Goal: Book appointment/travel/reservation

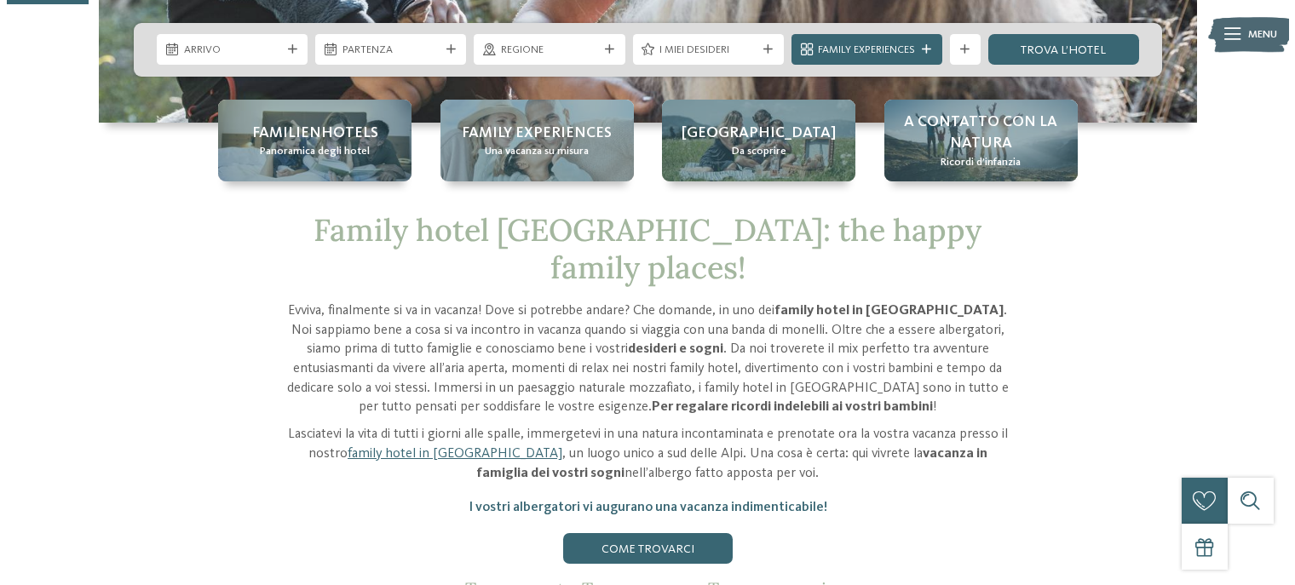
scroll to position [426, 0]
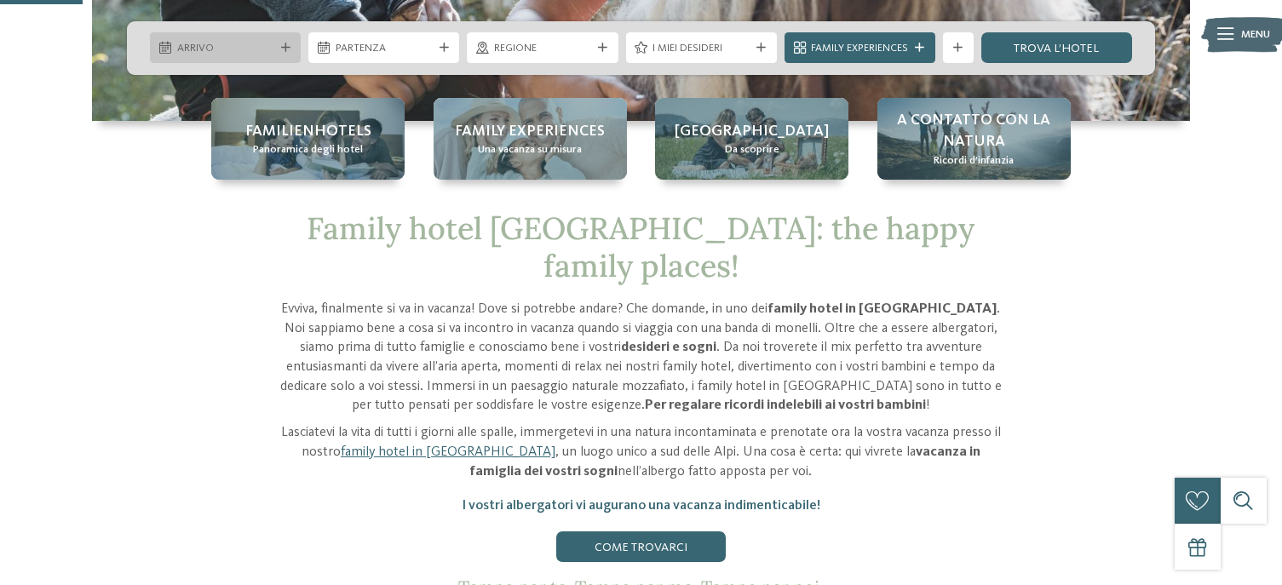
click at [285, 49] on icon at bounding box center [285, 47] width 9 height 9
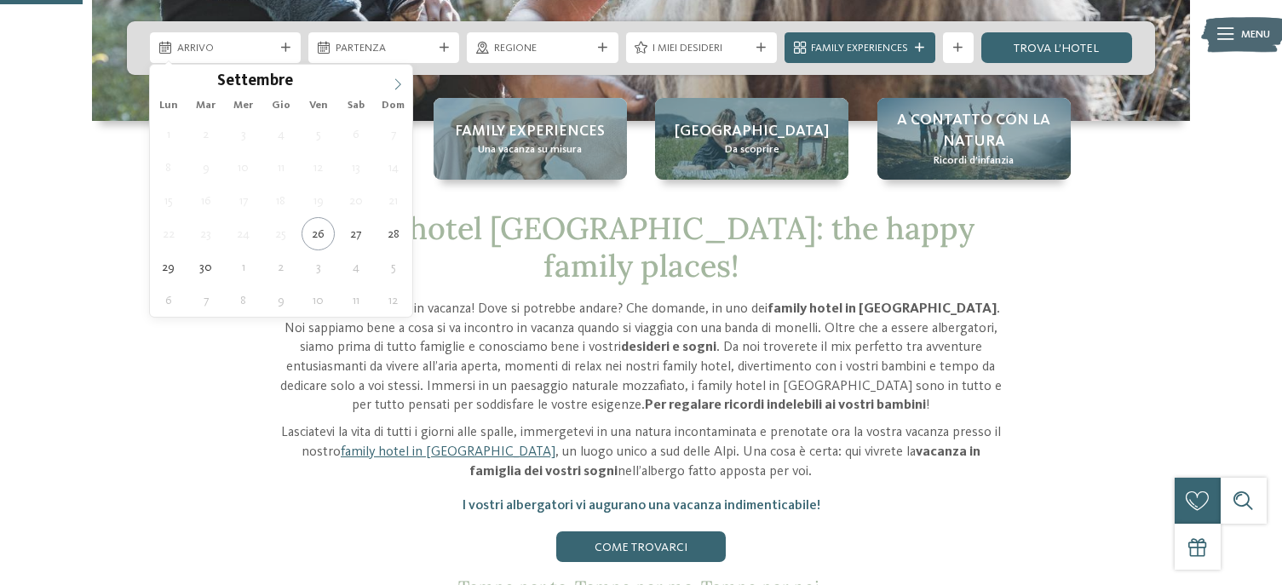
click at [401, 80] on icon at bounding box center [398, 84] width 12 height 12
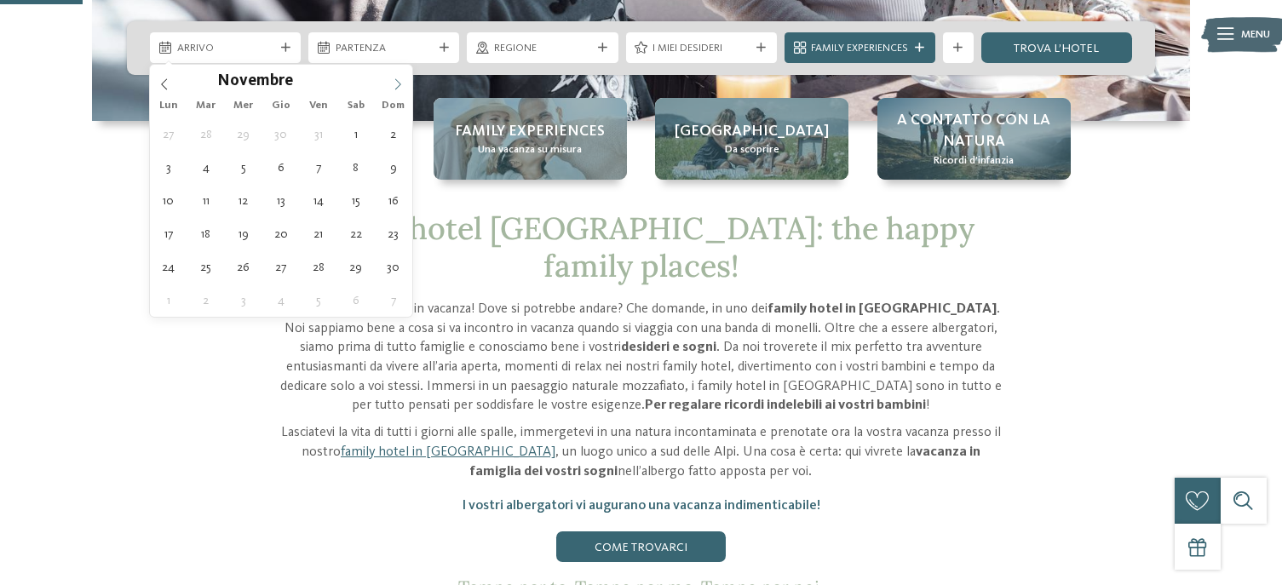
click at [401, 80] on icon at bounding box center [398, 84] width 12 height 12
type div "[DATE]"
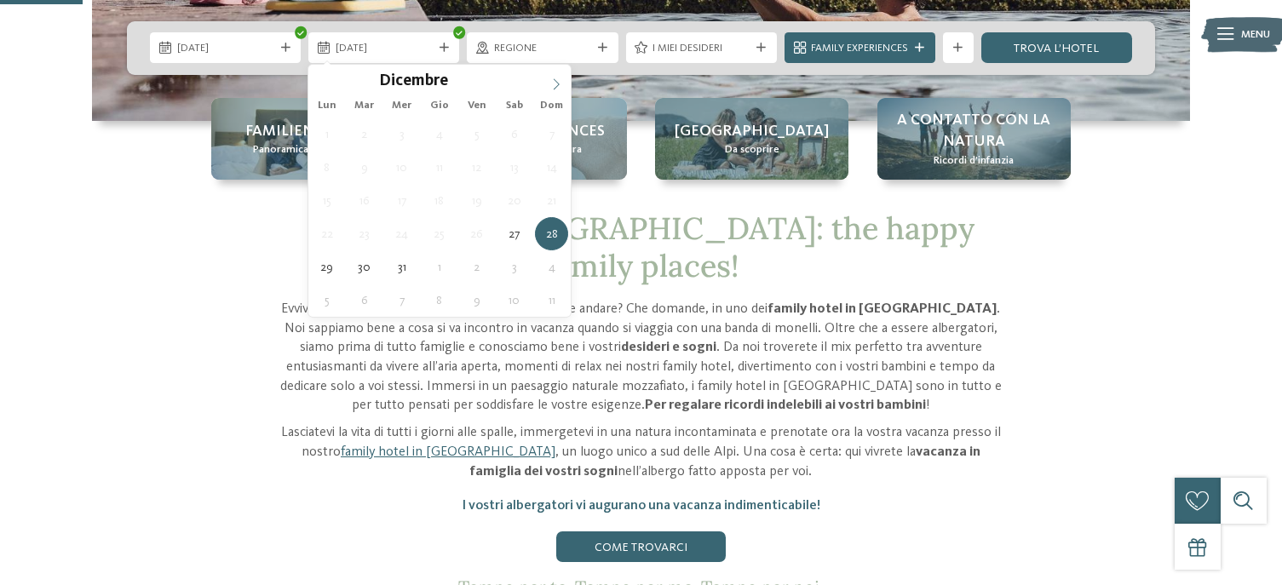
type input "****"
click at [550, 83] on icon at bounding box center [556, 84] width 12 height 12
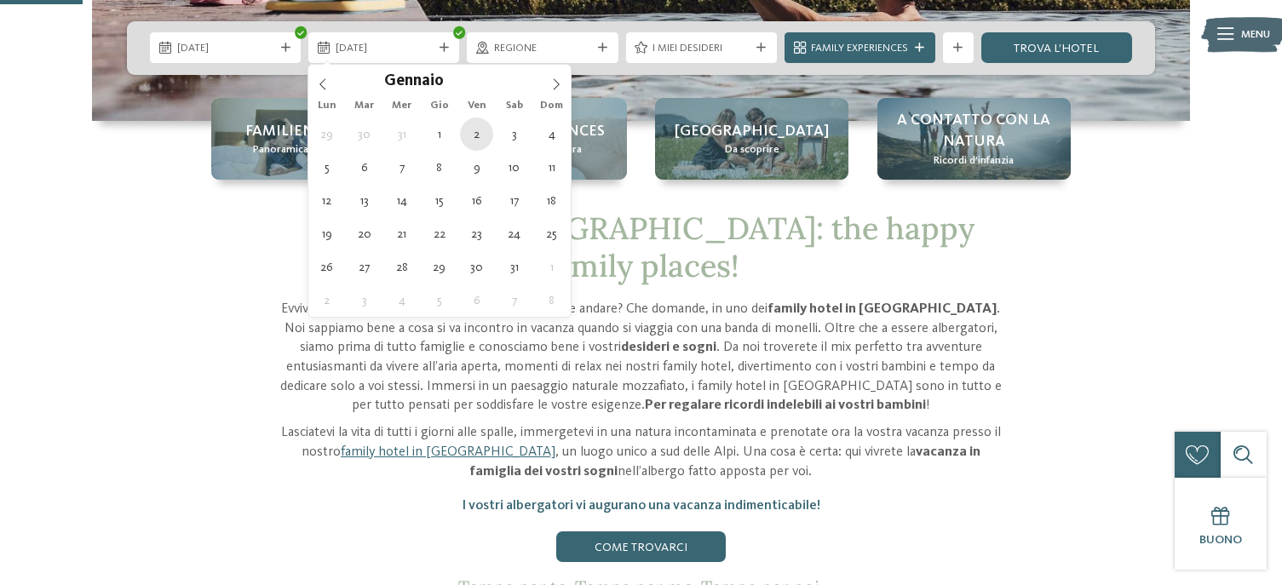
type div "[DATE]"
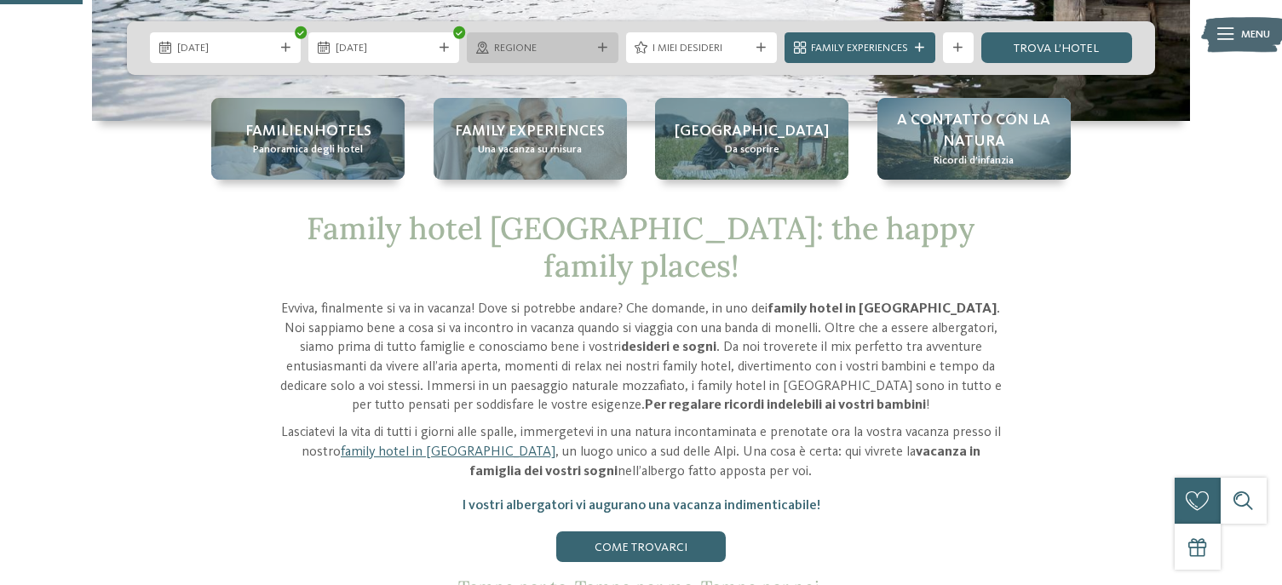
click at [613, 49] on div "Regione" at bounding box center [542, 47] width 151 height 31
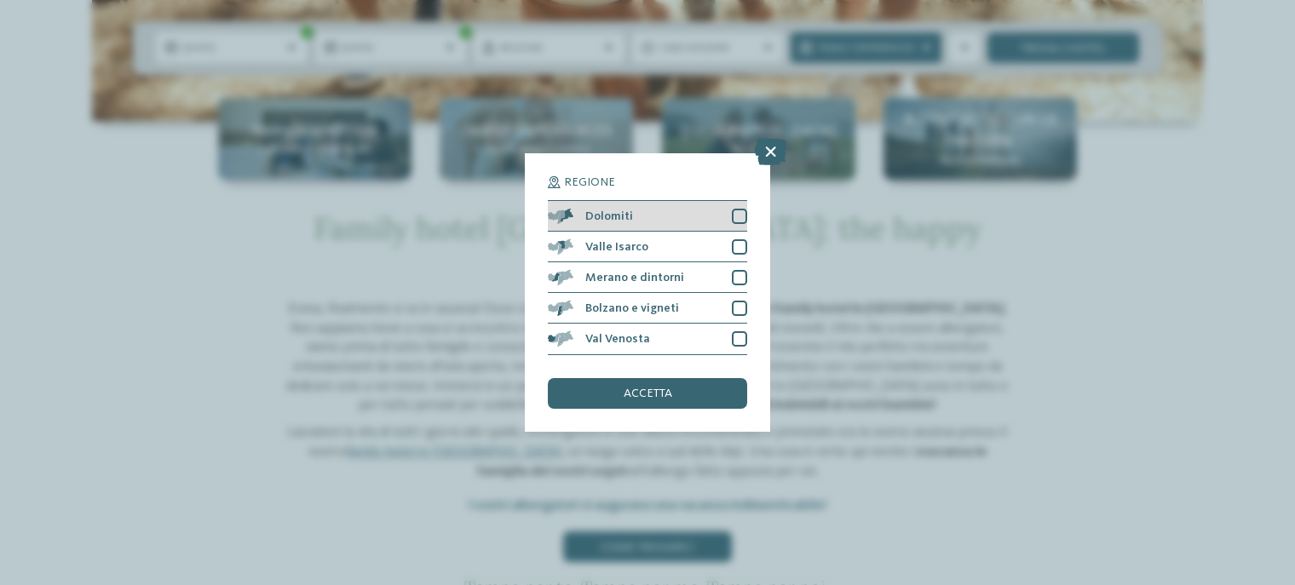
click at [738, 216] on div at bounding box center [739, 216] width 15 height 15
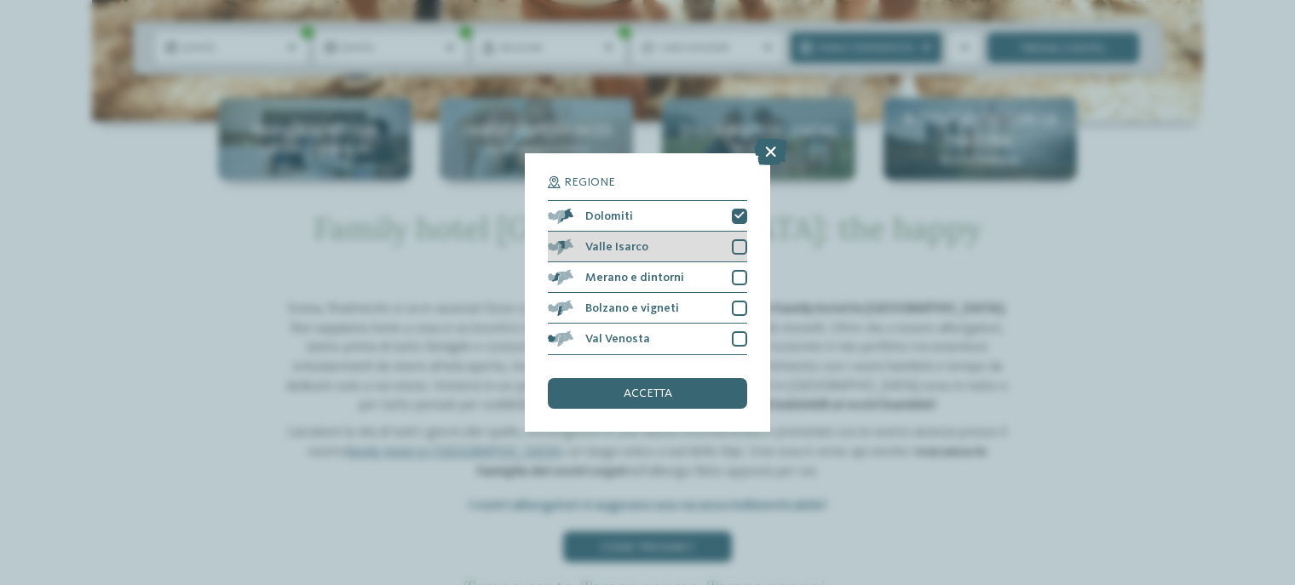
click at [738, 244] on div at bounding box center [739, 246] width 15 height 15
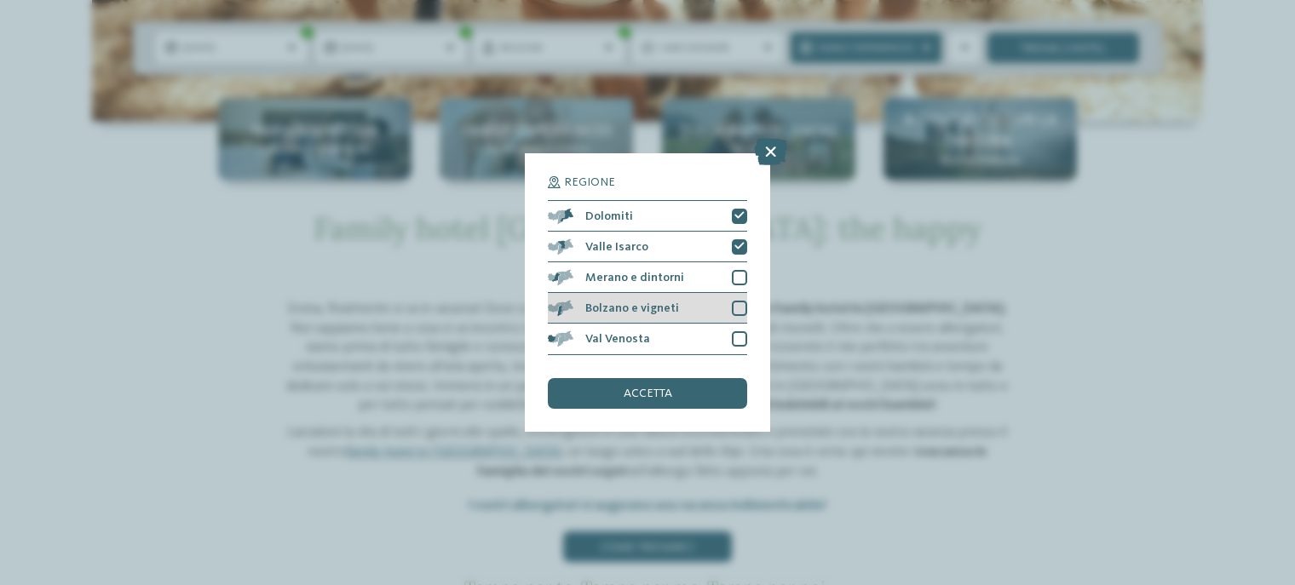
drag, startPoint x: 737, startPoint y: 278, endPoint x: 737, endPoint y: 305, distance: 27.3
click at [737, 279] on div at bounding box center [739, 277] width 15 height 15
click at [737, 307] on div at bounding box center [739, 308] width 15 height 15
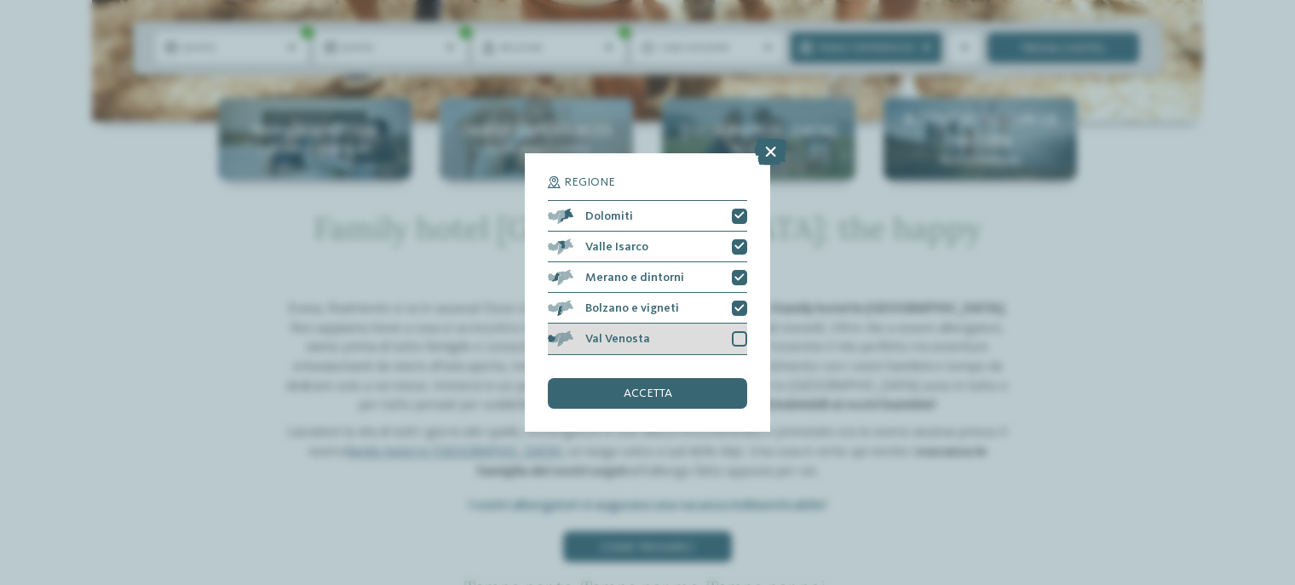
click at [740, 341] on div at bounding box center [739, 338] width 15 height 15
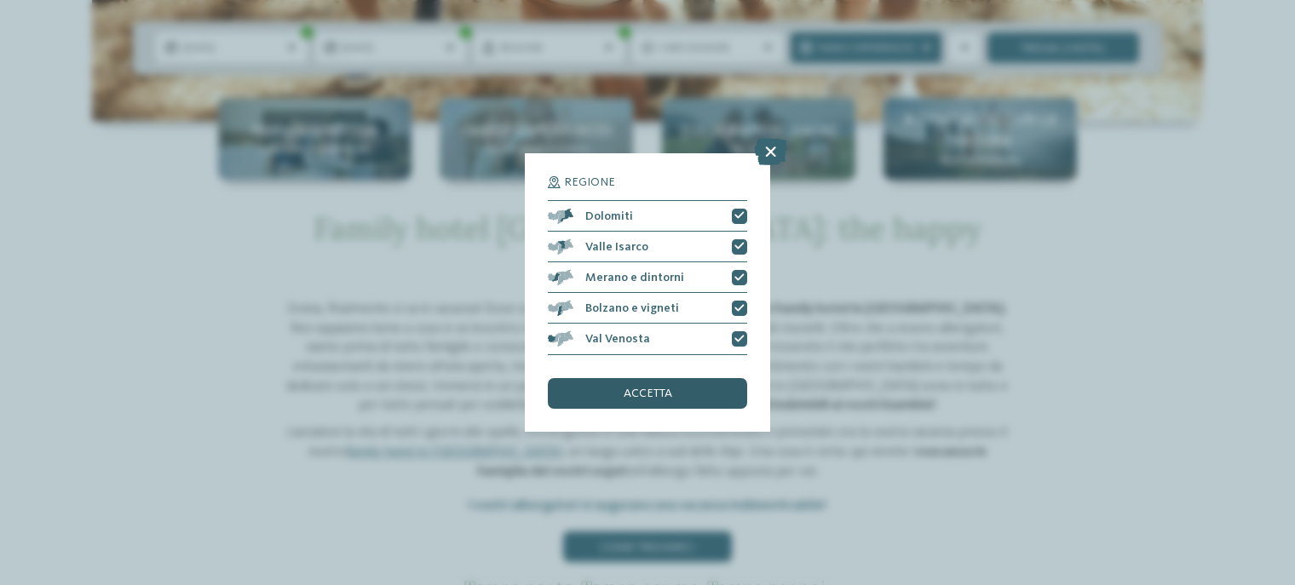
click at [705, 392] on div "accetta" at bounding box center [647, 393] width 199 height 31
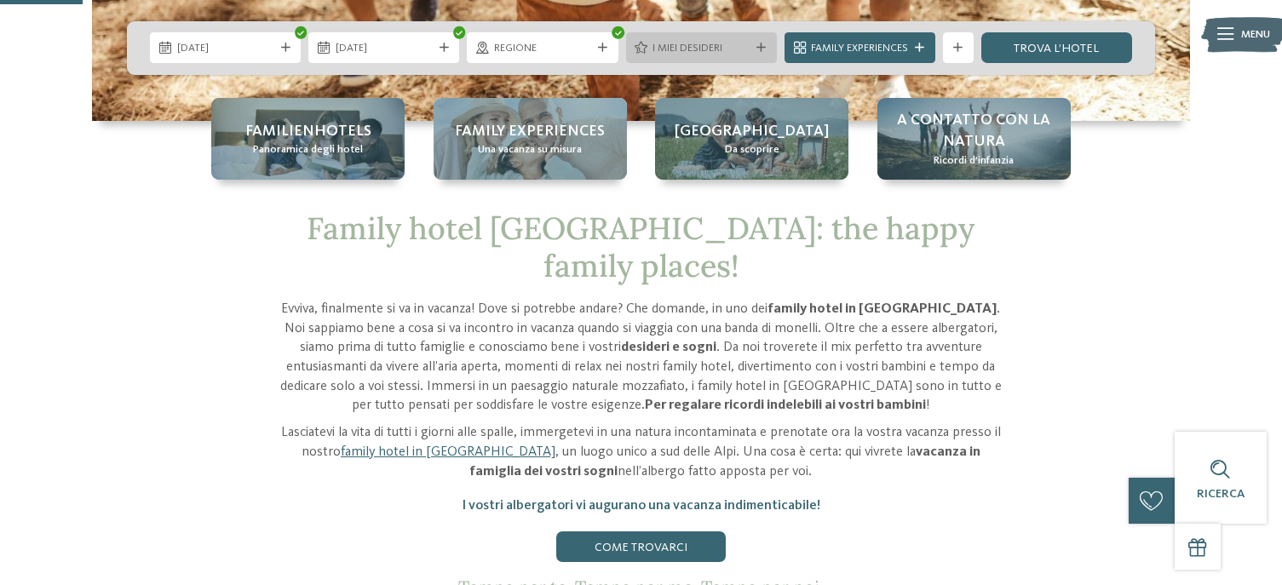
click at [762, 49] on icon at bounding box center [761, 47] width 9 height 9
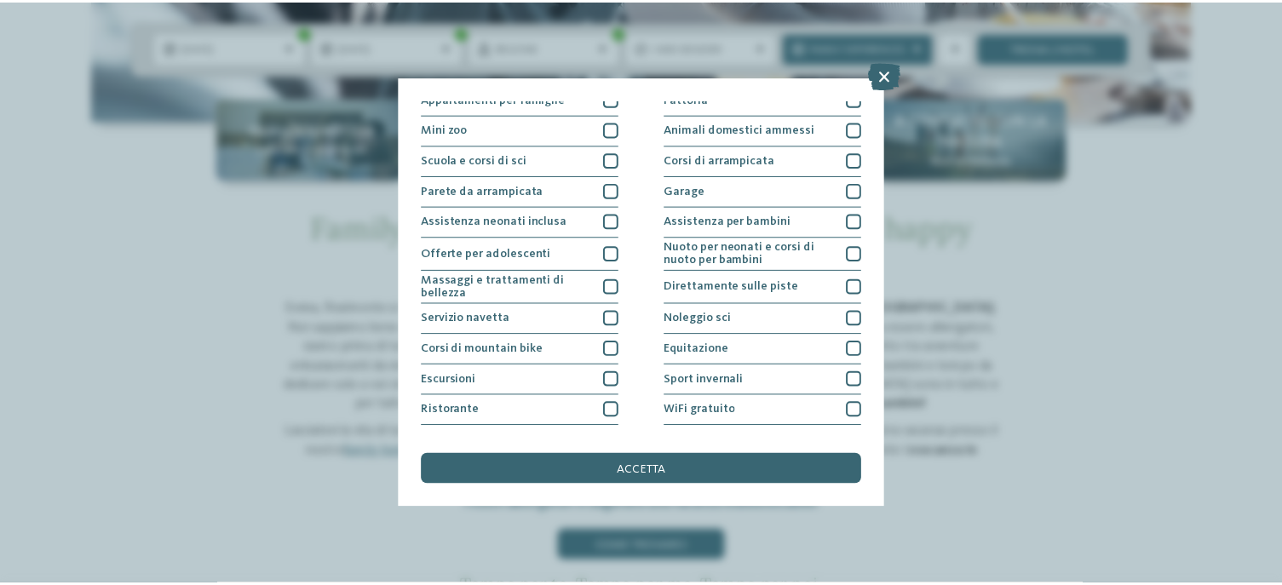
scroll to position [222, 0]
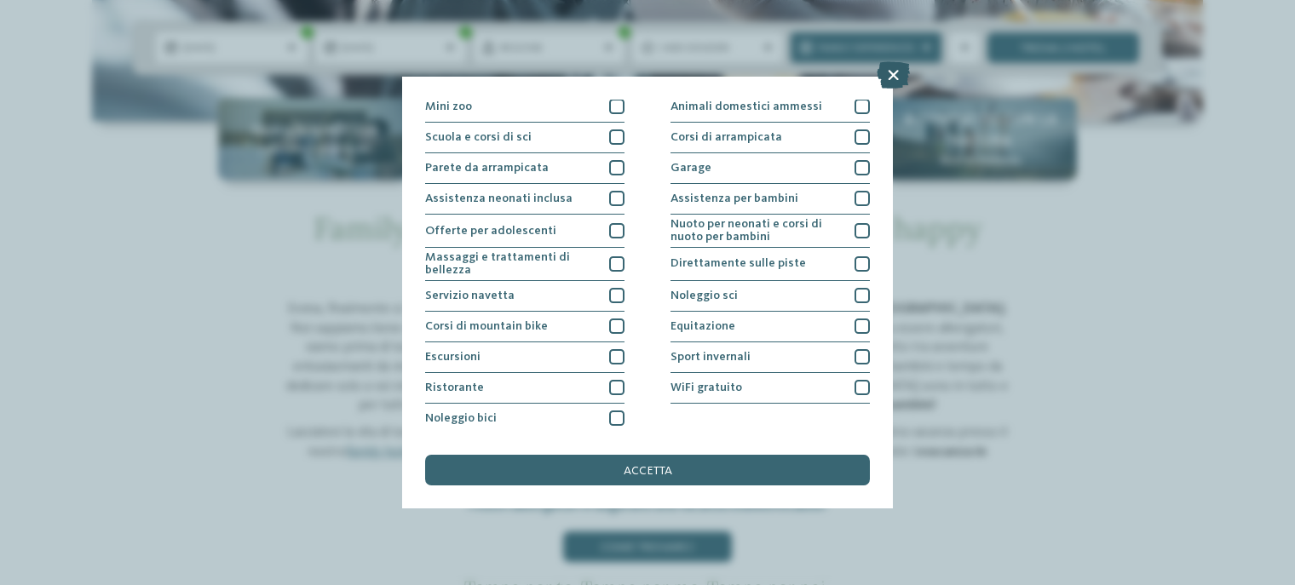
click at [901, 81] on icon at bounding box center [893, 74] width 33 height 27
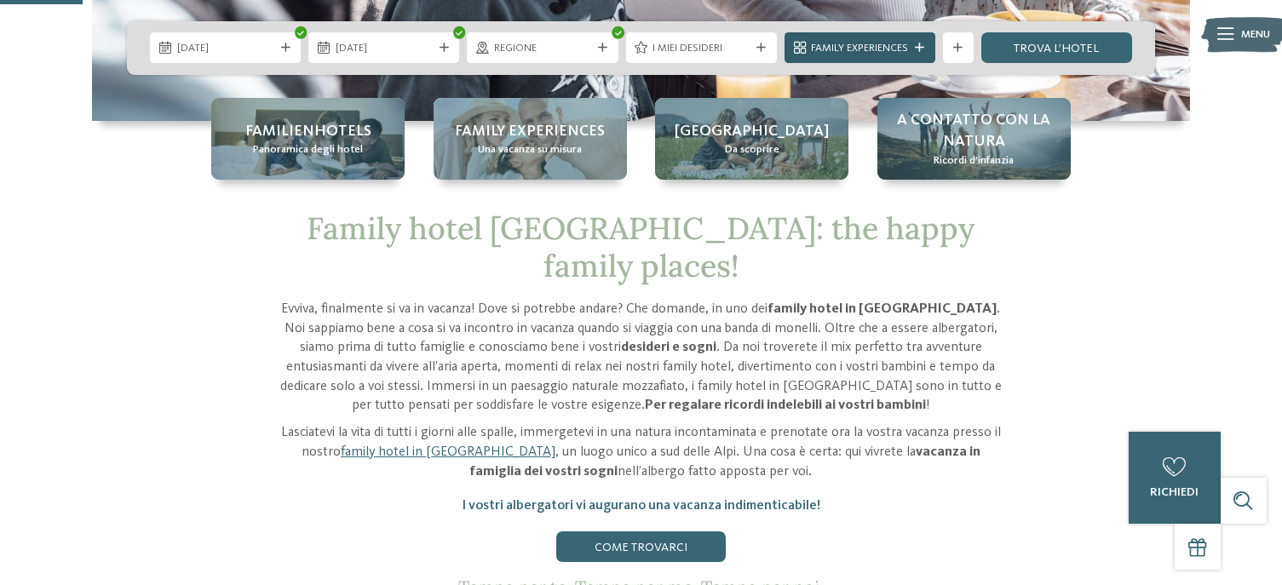
click at [915, 44] on icon at bounding box center [919, 47] width 9 height 9
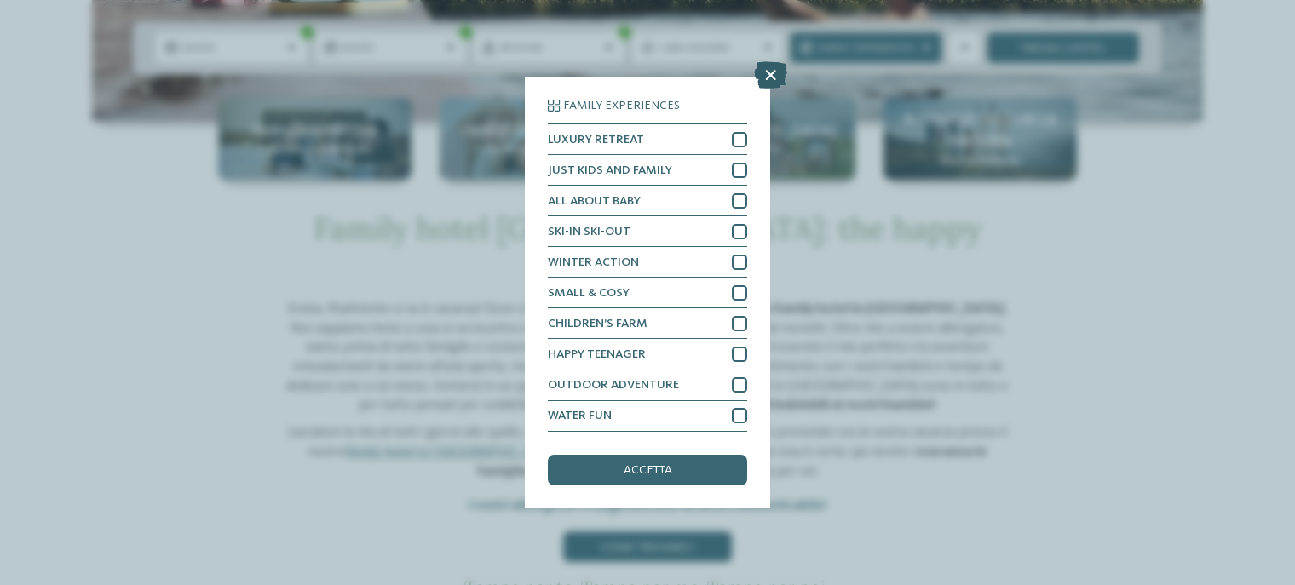
click at [770, 75] on icon at bounding box center [770, 75] width 33 height 27
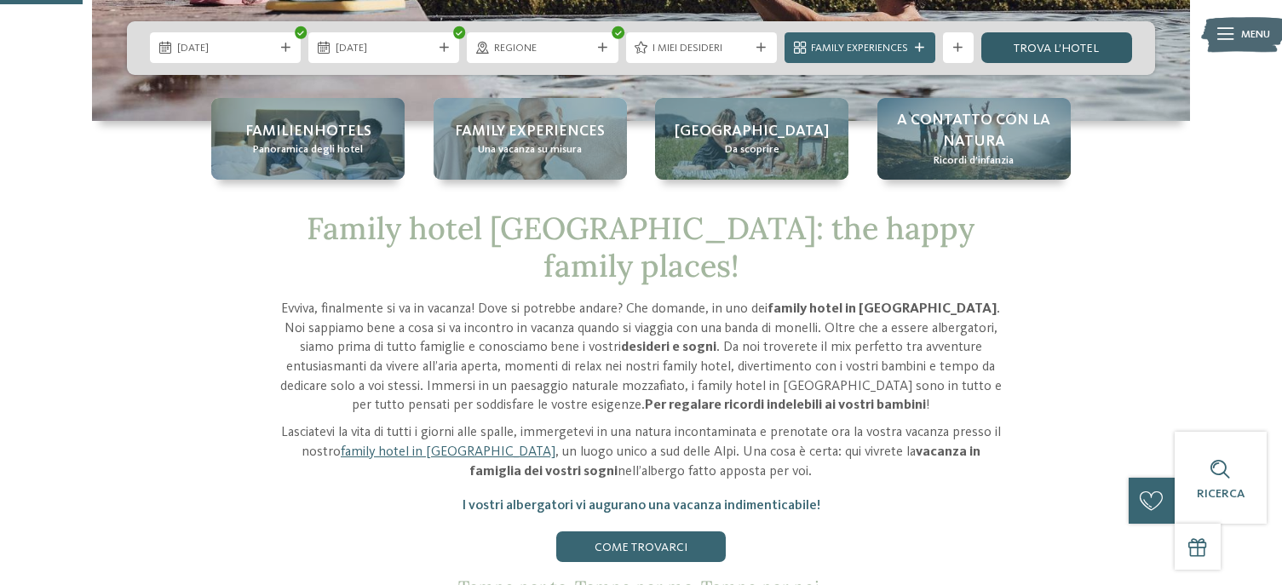
click at [1033, 43] on link "trova l’hotel" at bounding box center [1056, 47] width 151 height 31
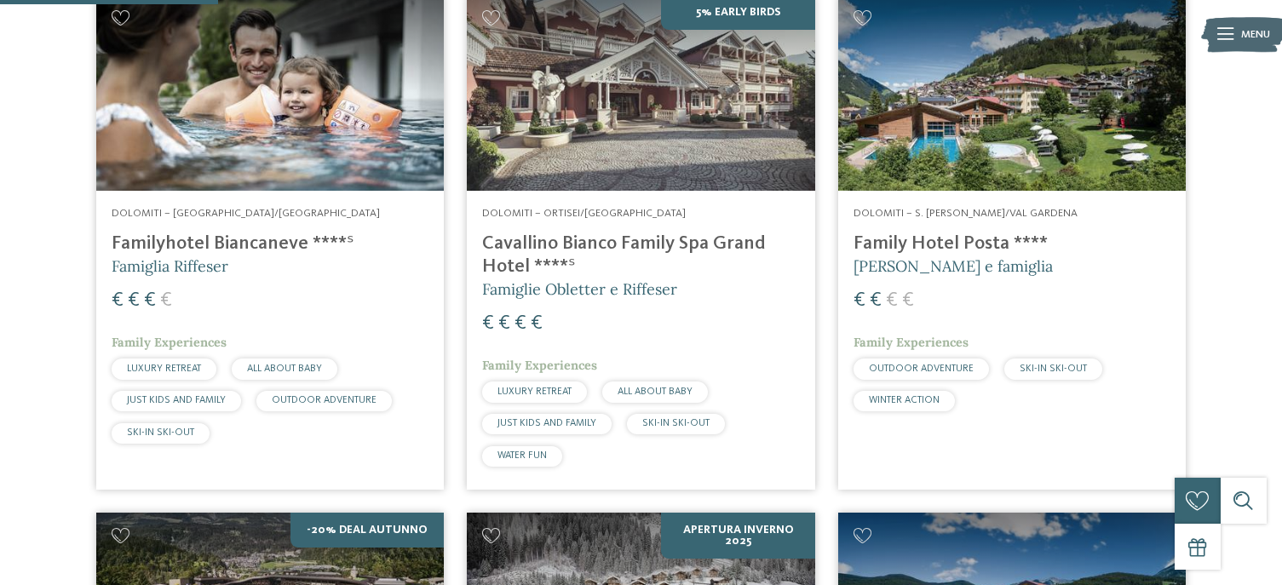
scroll to position [579, 0]
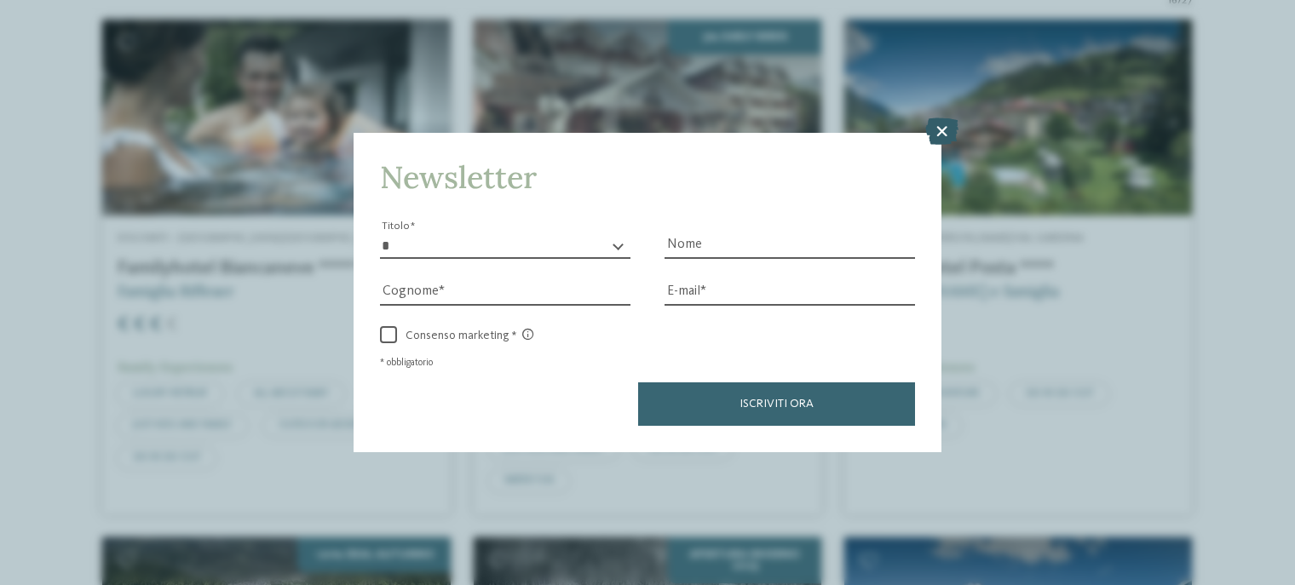
click at [947, 134] on icon at bounding box center [941, 131] width 33 height 27
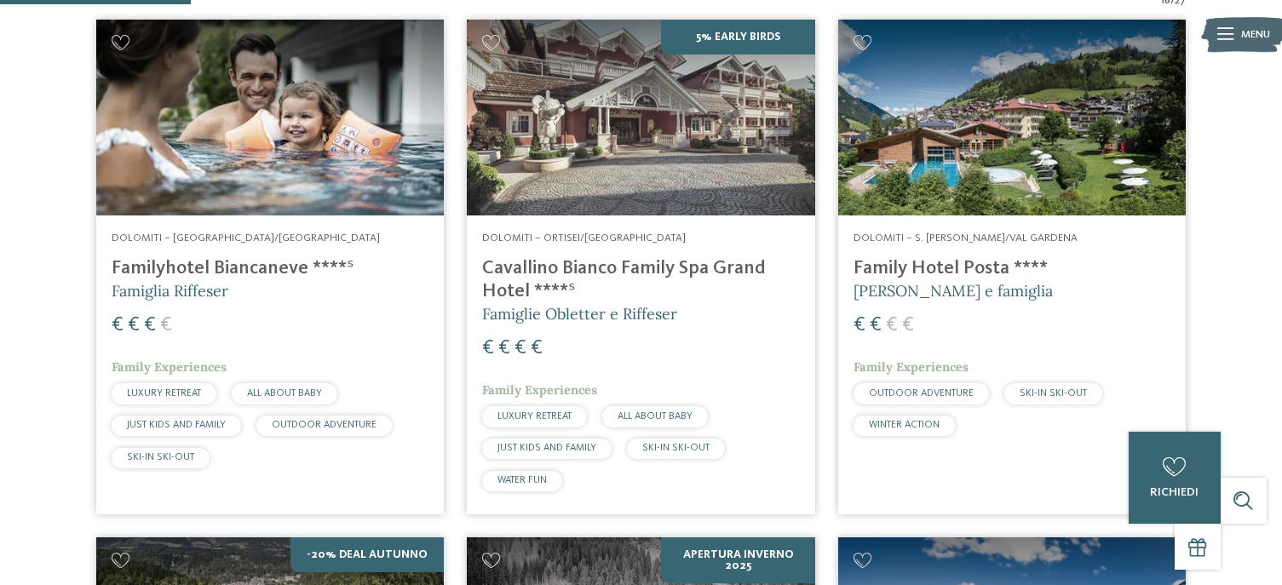
click at [966, 274] on h4 "Family Hotel Posta ****" at bounding box center [1012, 268] width 317 height 23
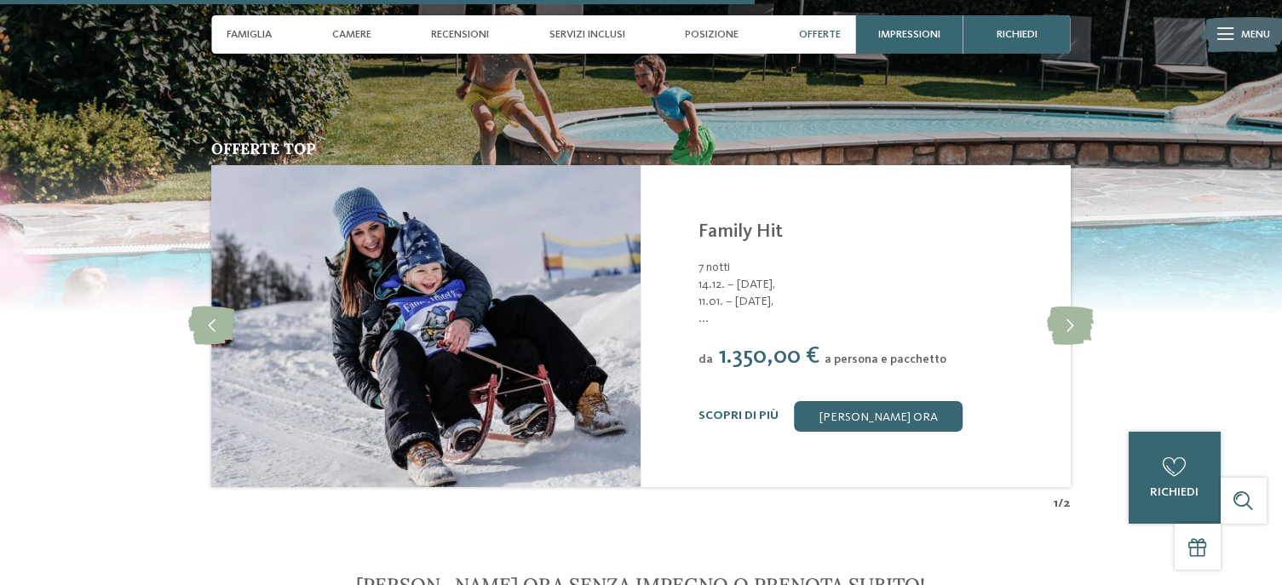
scroll to position [3152, 0]
